Goal: Task Accomplishment & Management: Manage account settings

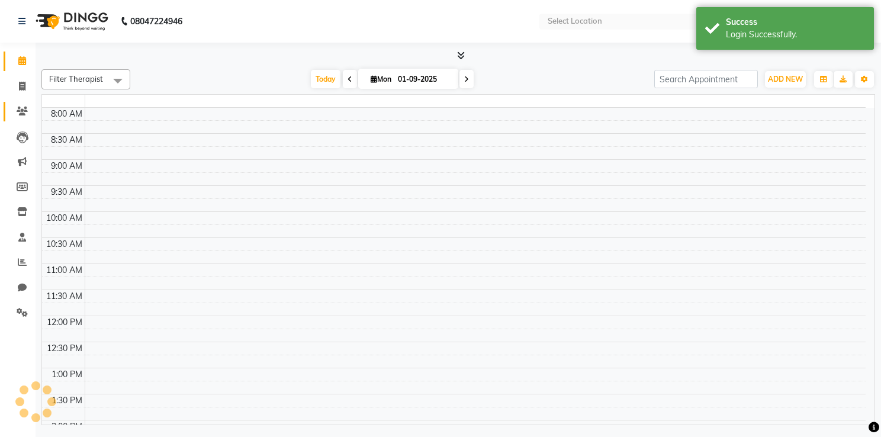
select select "en"
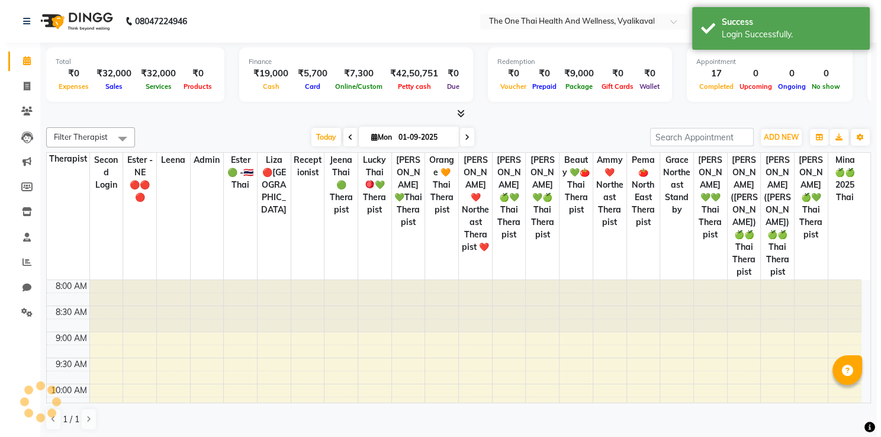
scroll to position [475, 0]
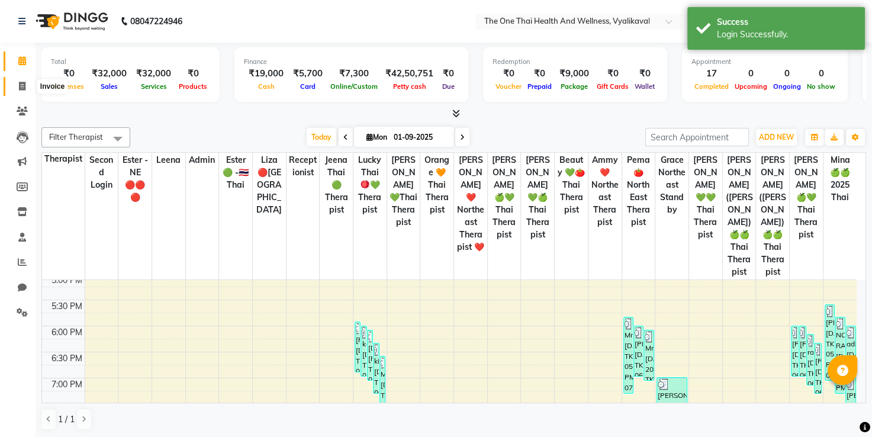
click at [25, 84] on span at bounding box center [22, 87] width 21 height 14
select select "5972"
select select "service"
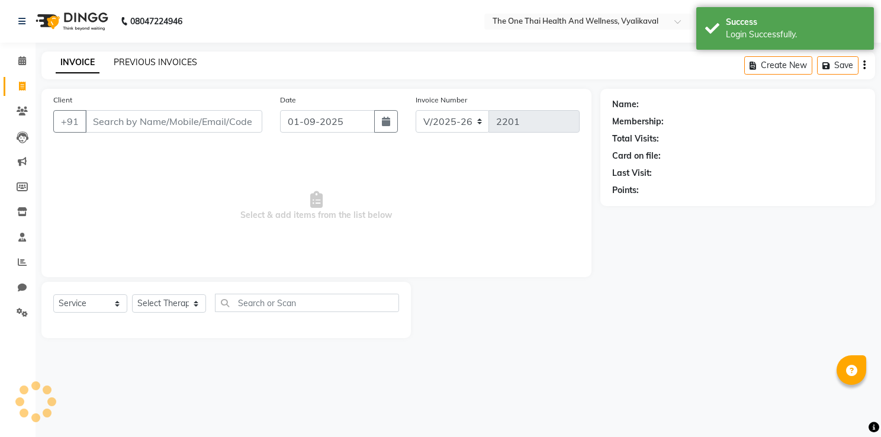
click at [142, 66] on link "PREVIOUS INVOICES" at bounding box center [155, 62] width 83 height 11
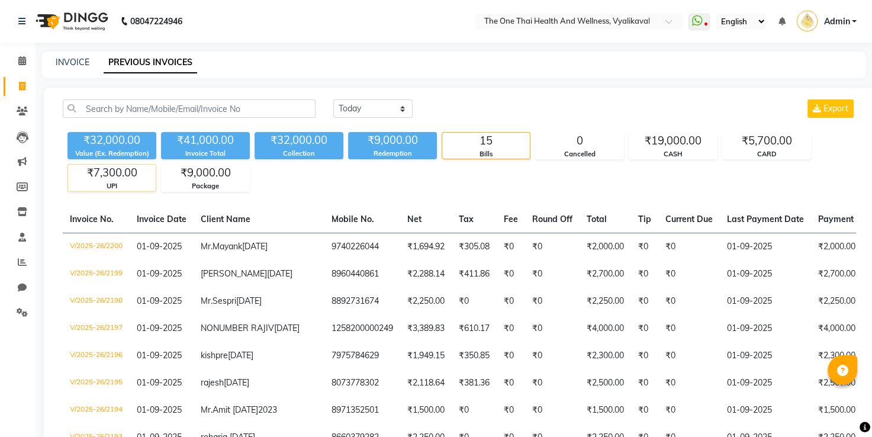
click at [142, 169] on div "₹7,300.00" at bounding box center [112, 173] width 88 height 17
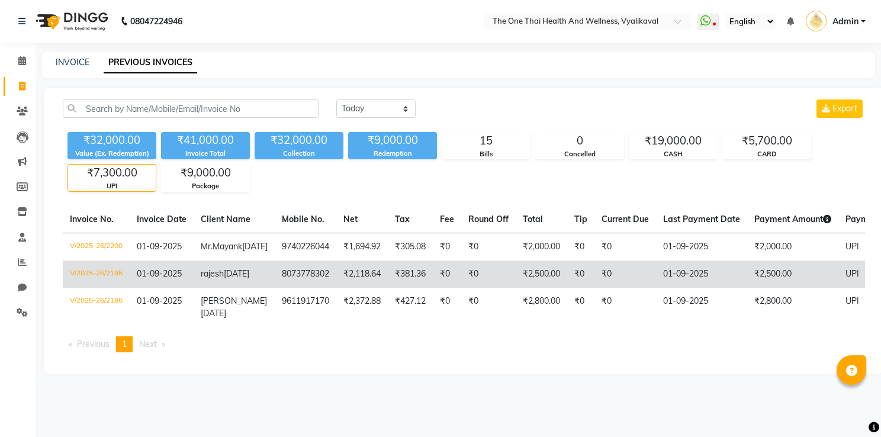
click at [275, 288] on td "8073778302" at bounding box center [306, 274] width 62 height 27
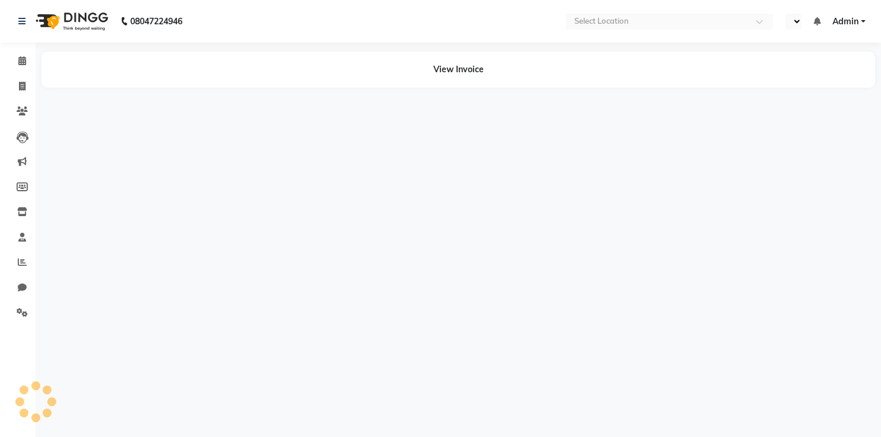
select select "en"
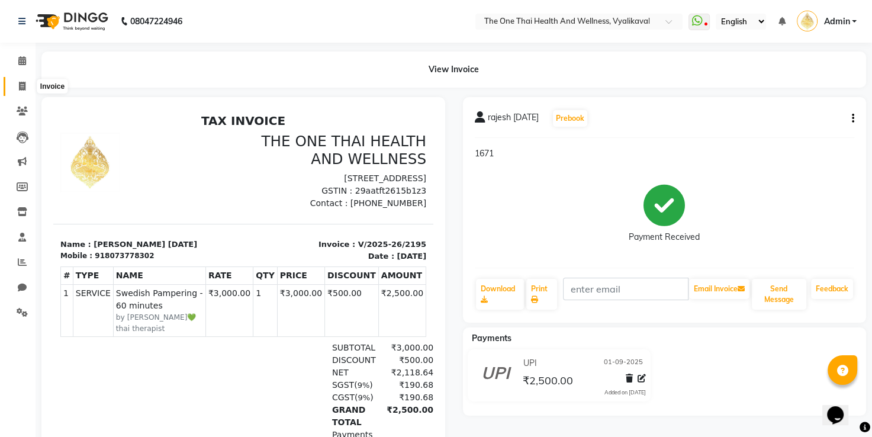
click at [19, 83] on icon at bounding box center [22, 86] width 7 height 9
select select "service"
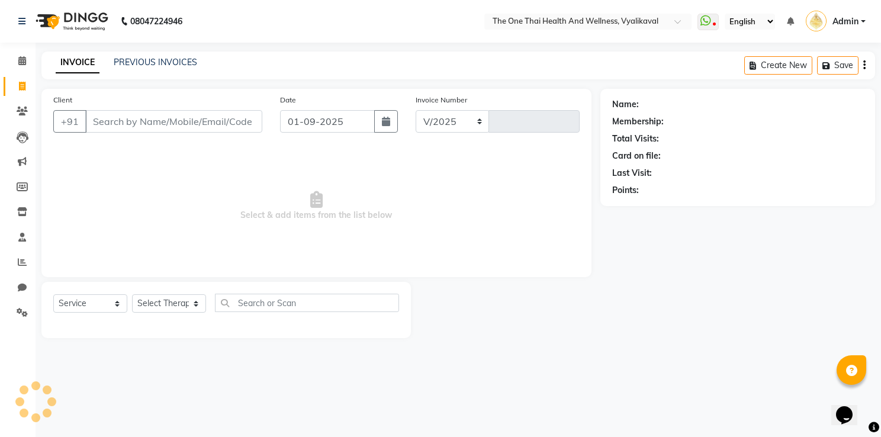
select select "5972"
type input "2201"
click at [179, 60] on link "PREVIOUS INVOICES" at bounding box center [155, 62] width 83 height 11
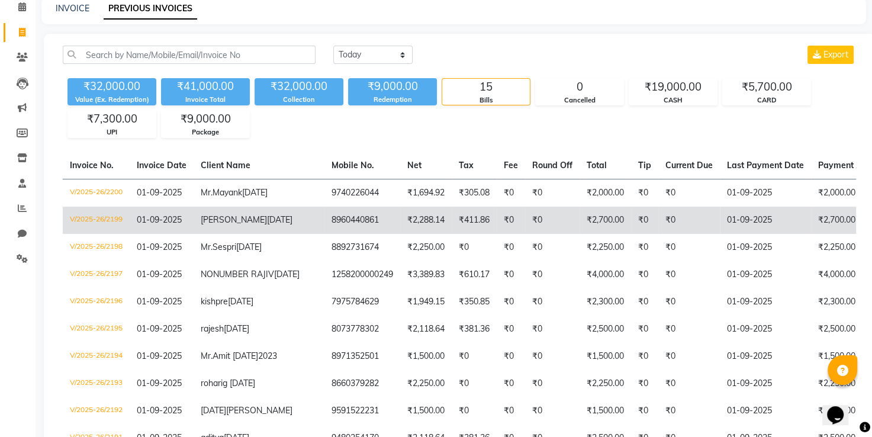
scroll to position [118, 0]
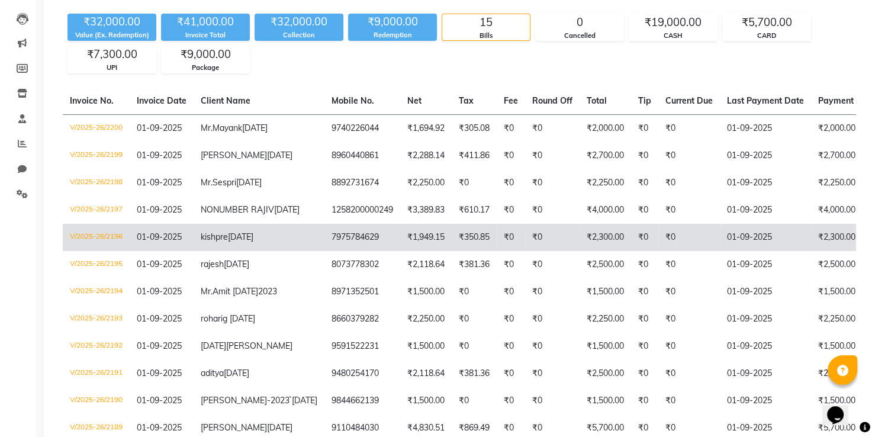
click at [811, 251] on td "₹2,300.00" at bounding box center [856, 237] width 91 height 27
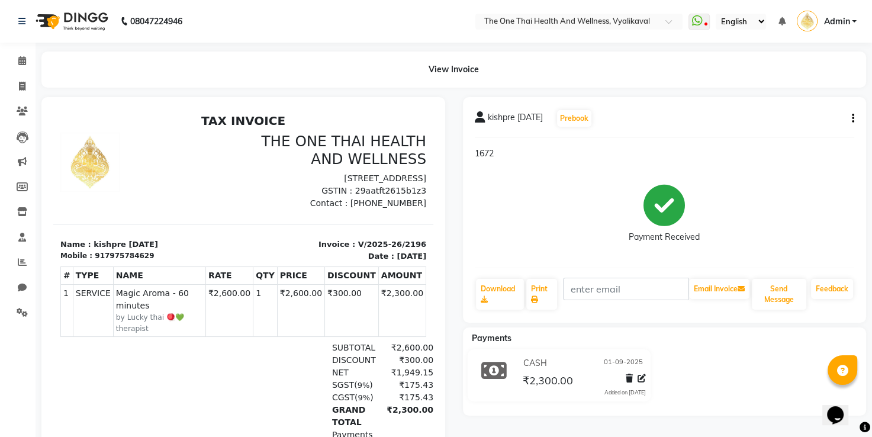
click at [642, 376] on icon at bounding box center [642, 378] width 8 height 8
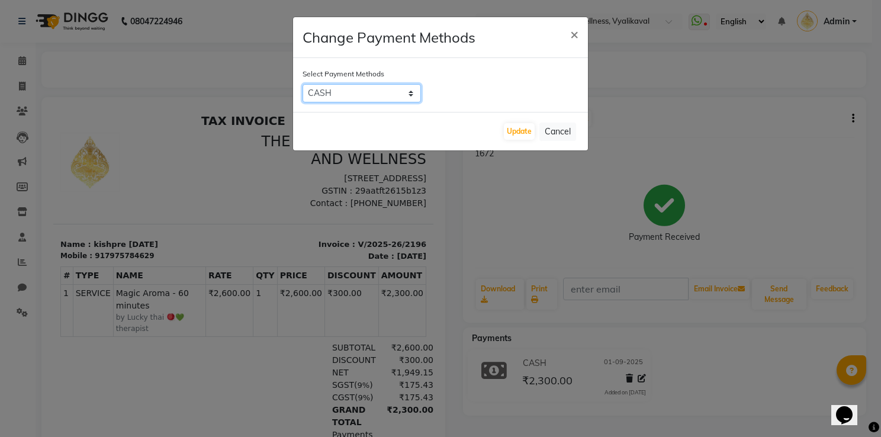
click at [371, 88] on select "CARD UPI CASH Bank" at bounding box center [362, 93] width 118 height 18
select select "8"
click at [303, 84] on select "CARD UPI CASH Bank" at bounding box center [362, 93] width 118 height 18
click at [512, 136] on button "Update" at bounding box center [519, 131] width 31 height 17
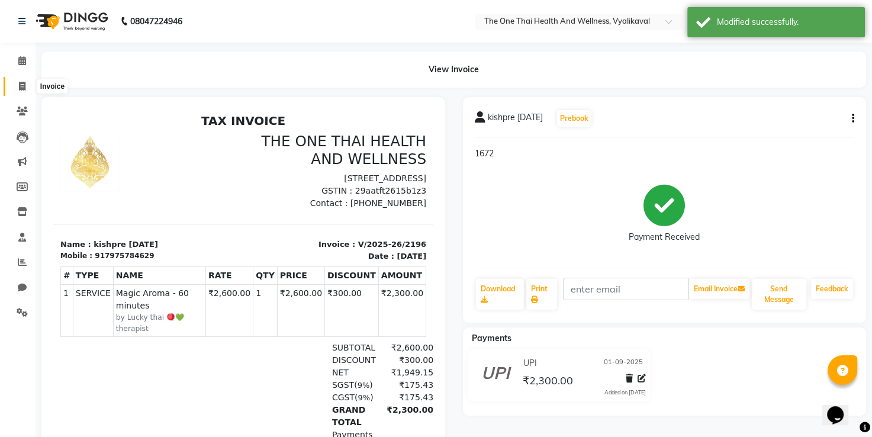
click at [27, 83] on span at bounding box center [22, 87] width 21 height 14
select select "service"
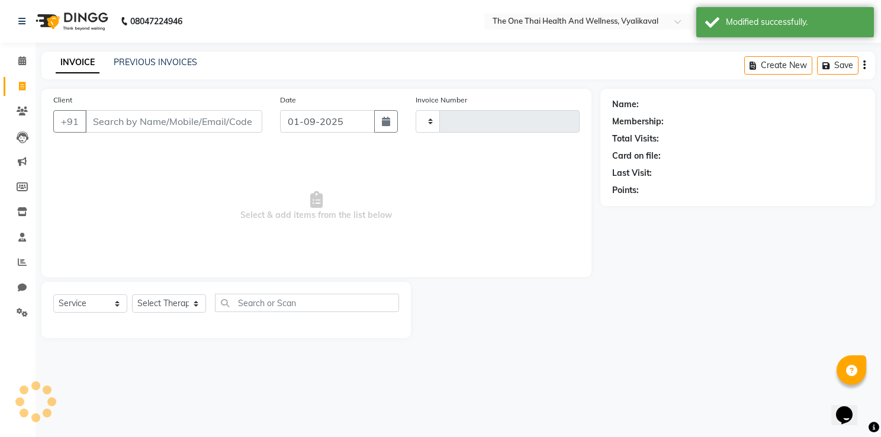
type input "2201"
select select "5972"
click at [171, 68] on link "PREVIOUS INVOICES" at bounding box center [155, 62] width 83 height 11
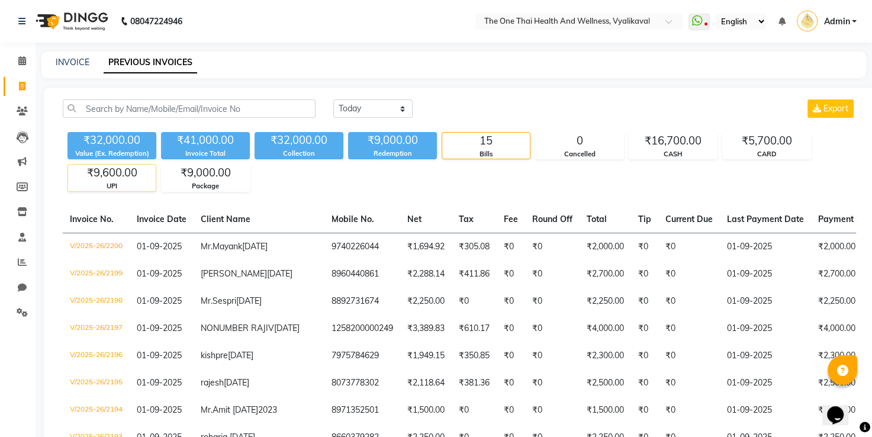
click at [117, 185] on div "UPI" at bounding box center [112, 186] width 88 height 10
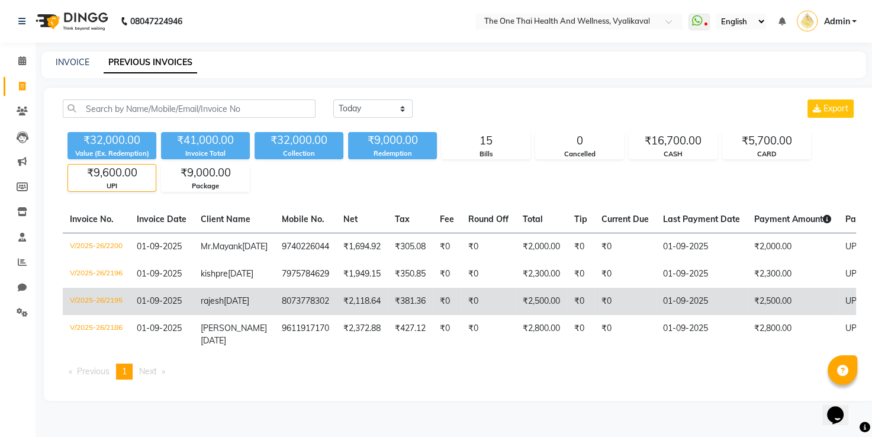
click at [753, 315] on td "₹2,500.00" at bounding box center [792, 301] width 91 height 27
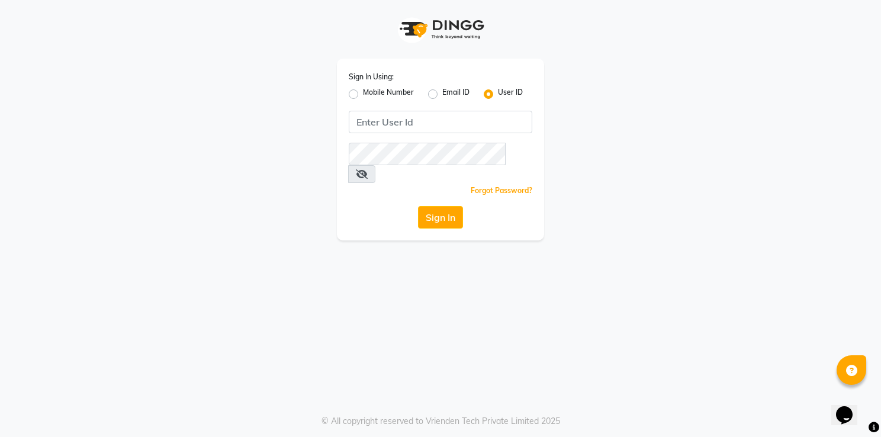
click at [363, 93] on label "Mobile Number" at bounding box center [388, 94] width 51 height 14
click at [363, 93] on input "Mobile Number" at bounding box center [367, 91] width 8 height 8
radio input "true"
radio input "false"
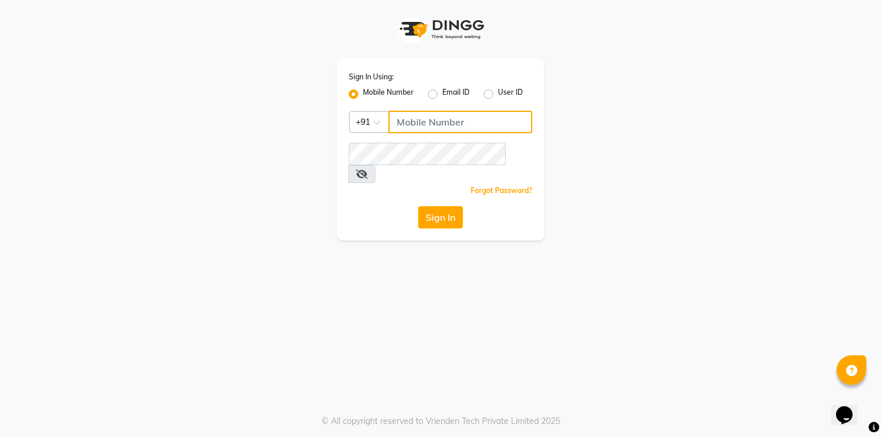
click at [400, 122] on input "Username" at bounding box center [460, 122] width 144 height 23
click at [416, 125] on input "Username" at bounding box center [460, 122] width 144 height 23
type input "6364444605"
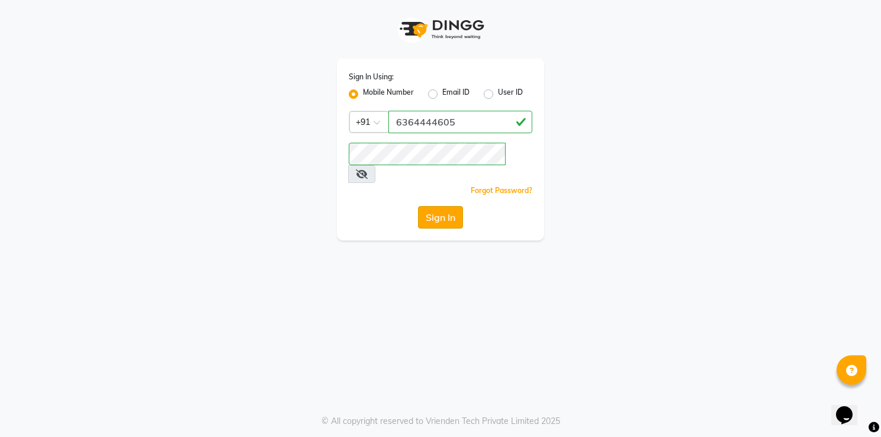
click at [442, 206] on button "Sign In" at bounding box center [440, 217] width 45 height 23
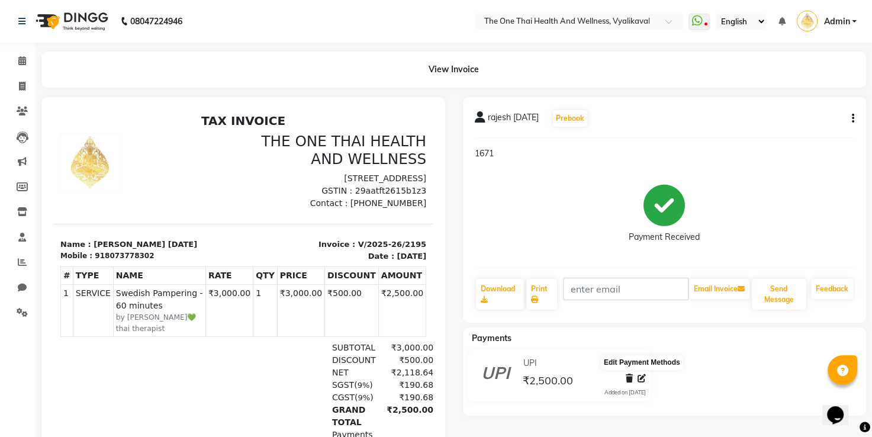
click at [642, 380] on icon at bounding box center [642, 378] width 8 height 8
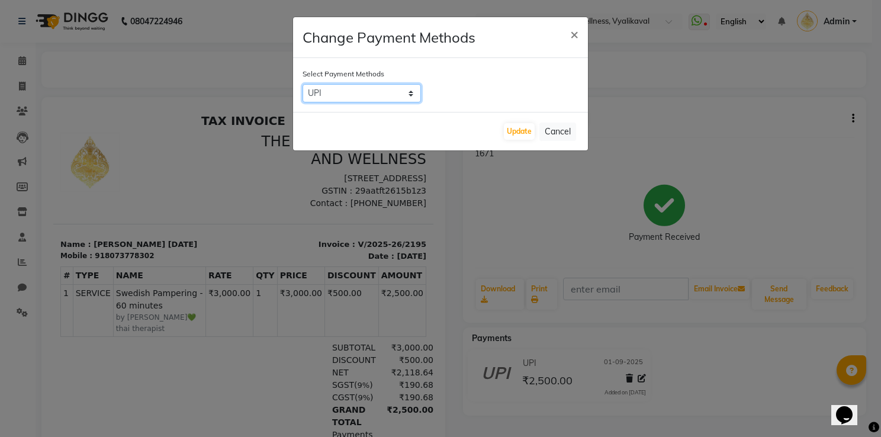
click at [391, 98] on select "CARD UPI CASH Bank" at bounding box center [362, 93] width 118 height 18
select select "1"
click at [303, 84] on select "CARD UPI CASH Bank" at bounding box center [362, 93] width 118 height 18
click at [514, 129] on button "Update" at bounding box center [519, 131] width 31 height 17
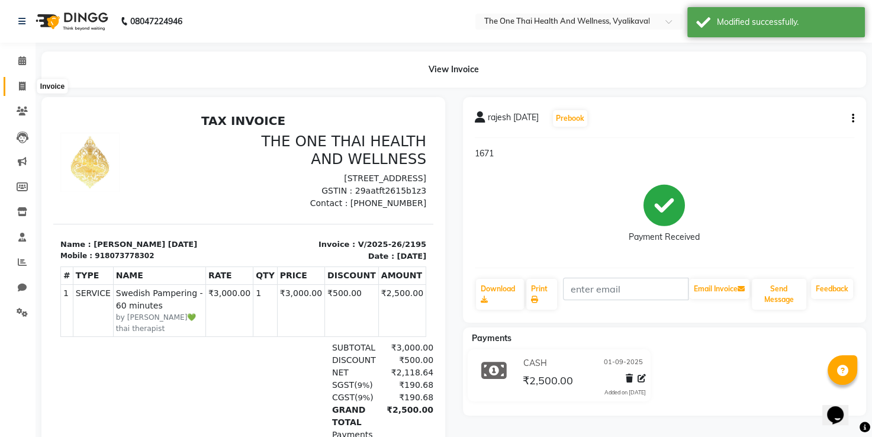
click at [25, 83] on span at bounding box center [22, 87] width 21 height 14
select select "service"
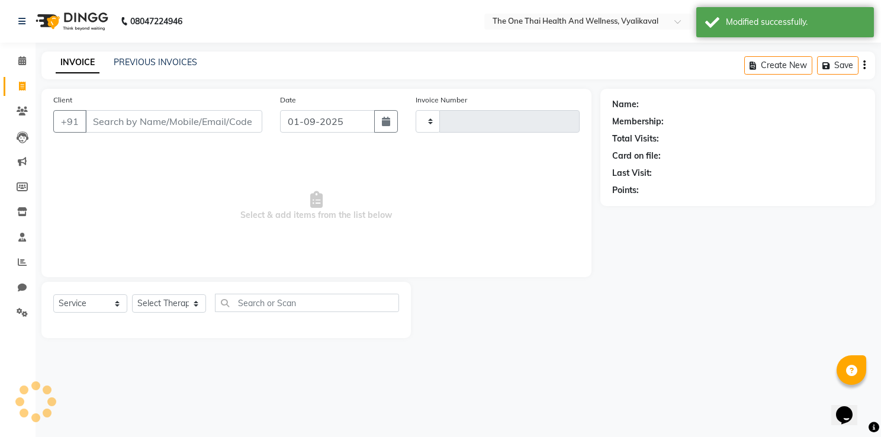
type input "2201"
select select "5972"
click at [130, 62] on link "PREVIOUS INVOICES" at bounding box center [155, 62] width 83 height 11
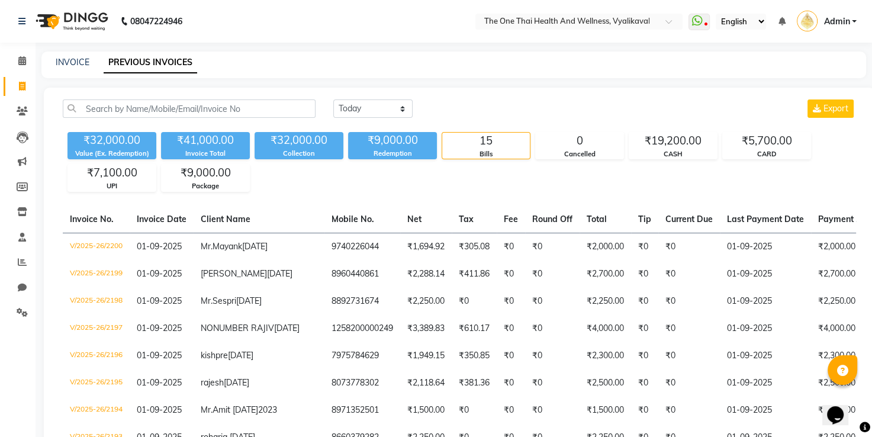
click at [836, 24] on span "Admin" at bounding box center [837, 21] width 26 height 12
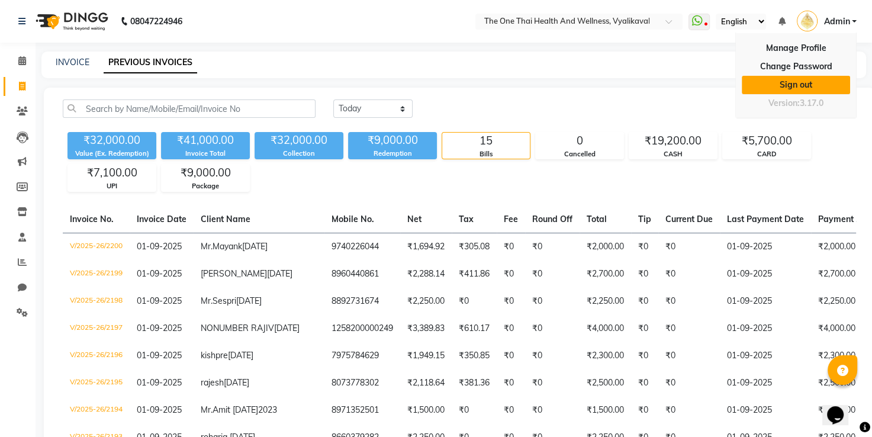
click at [811, 81] on link "Sign out" at bounding box center [796, 85] width 108 height 18
